Goal: Information Seeking & Learning: Learn about a topic

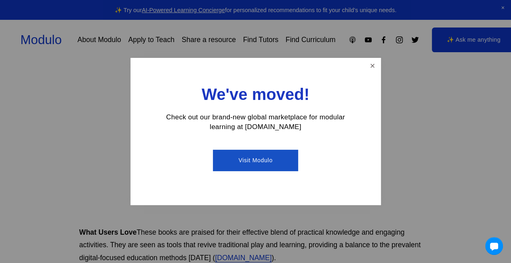
scroll to position [525, 0]
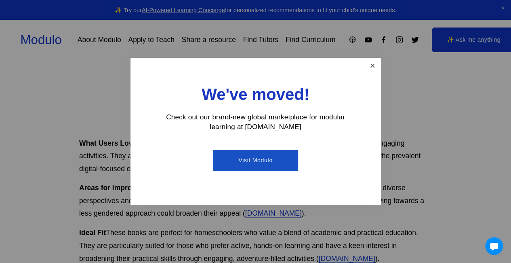
click at [372, 69] on link "Close" at bounding box center [372, 66] width 14 height 14
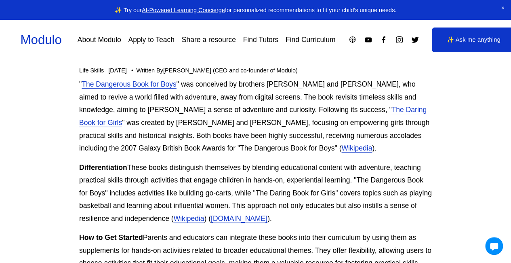
scroll to position [0, 0]
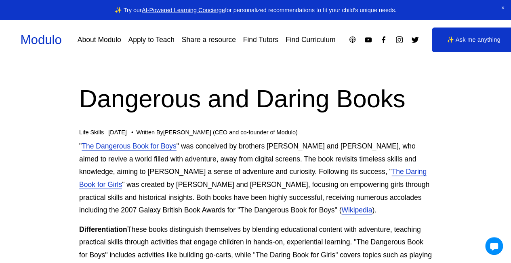
click at [309, 170] on link "The Daring Book for Girls" at bounding box center [252, 177] width 347 height 21
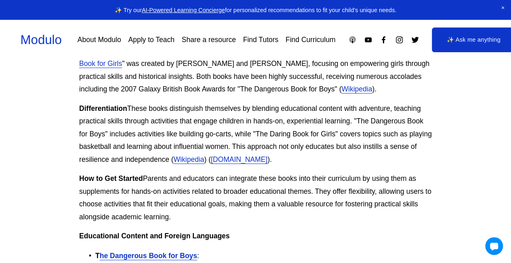
scroll to position [75, 0]
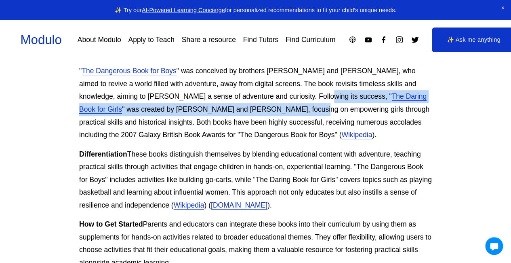
drag, startPoint x: 259, startPoint y: 97, endPoint x: 182, endPoint y: 113, distance: 78.4
click at [182, 113] on p "" The Dangerous Book for Boys " was conceived by brothers Conn and Hal Iggulden…" at bounding box center [255, 103] width 353 height 76
copy p "" The Daring Book for Girls " was created by Andrea J. Buchanan and Miriam Pesk…"
